Goal: Task Accomplishment & Management: Use online tool/utility

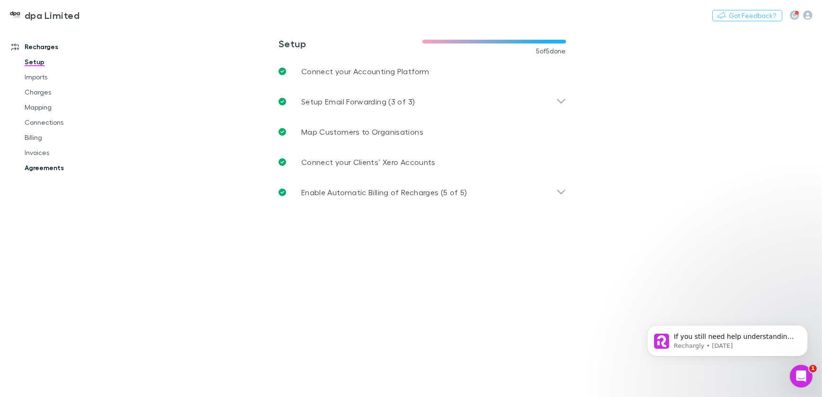
click at [43, 170] on link "Agreements" at bounding box center [70, 167] width 111 height 15
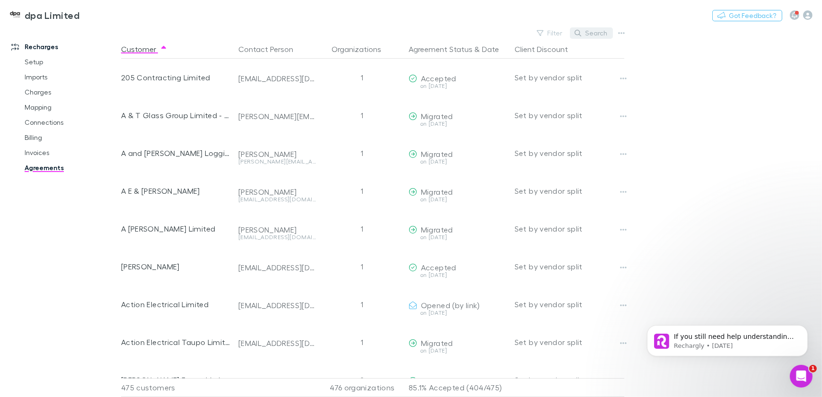
click at [598, 32] on button "Search" at bounding box center [591, 32] width 43 height 11
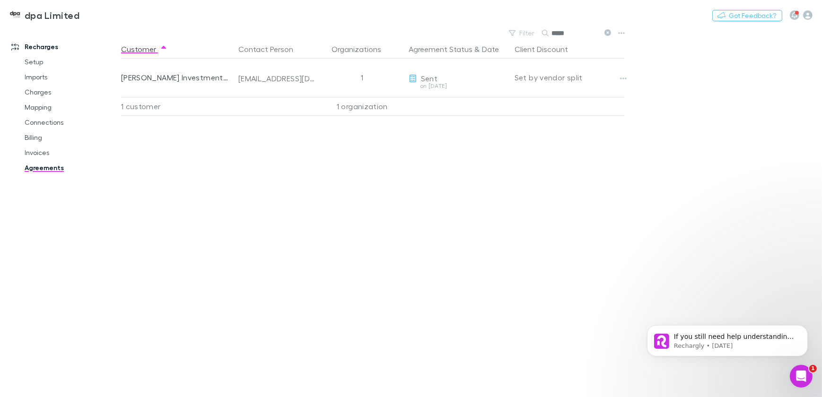
type input "****"
